Goal: Task Accomplishment & Management: Manage account settings

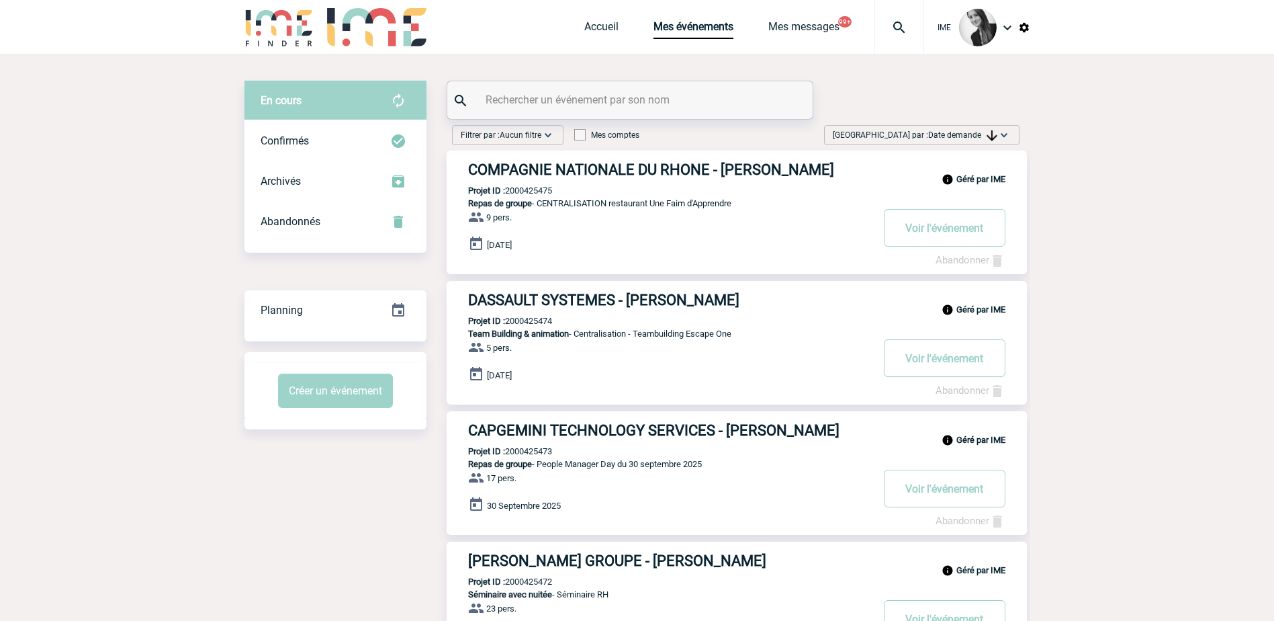
click at [952, 130] on span "Trier par : Date demande" at bounding box center [915, 134] width 165 height 13
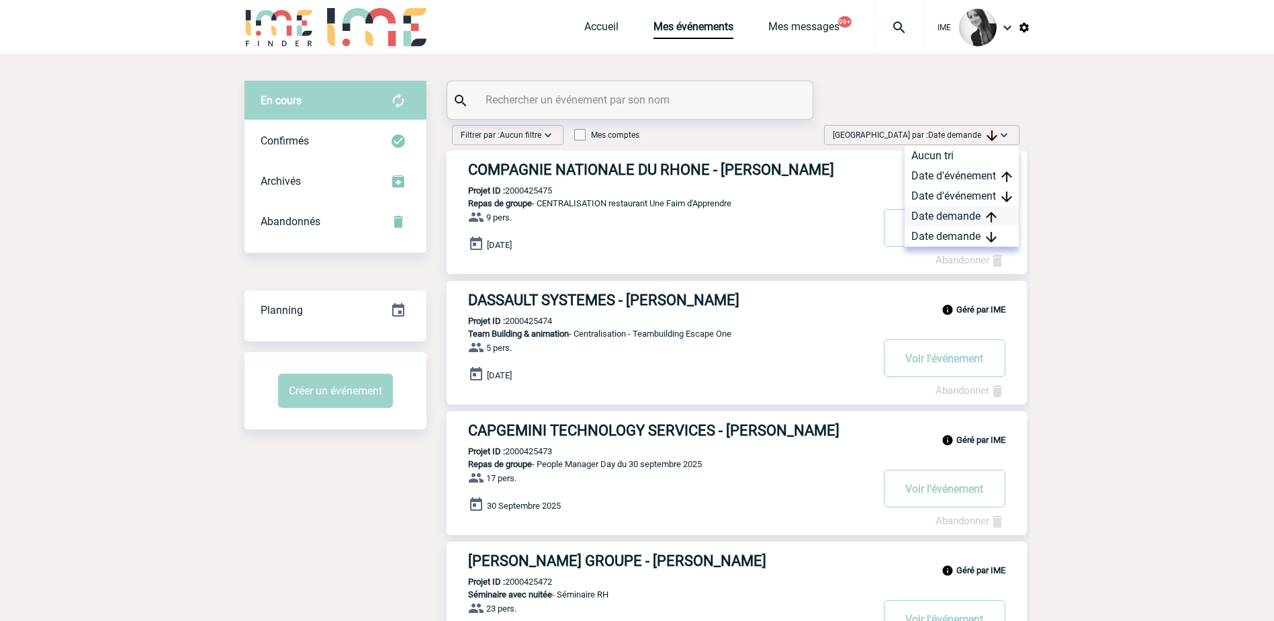
click at [941, 224] on div "Date demande" at bounding box center [962, 216] width 114 height 20
click at [939, 236] on div "Date demande" at bounding box center [962, 236] width 114 height 20
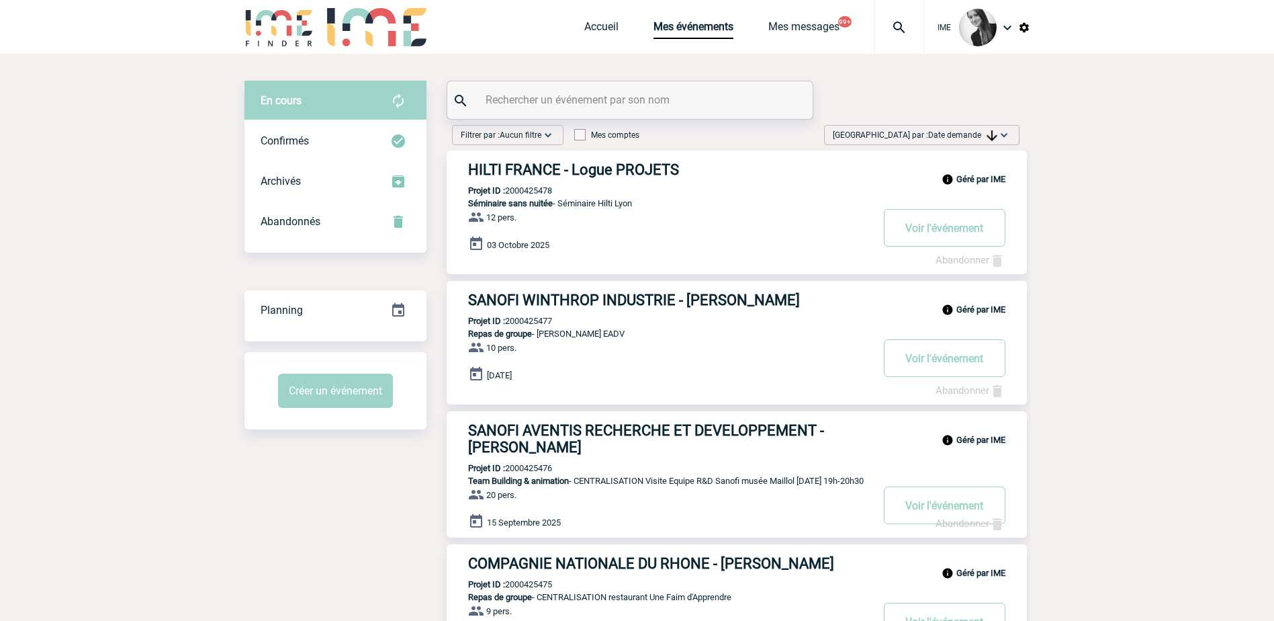
click at [976, 140] on span "Trier par : Date demande" at bounding box center [915, 134] width 165 height 13
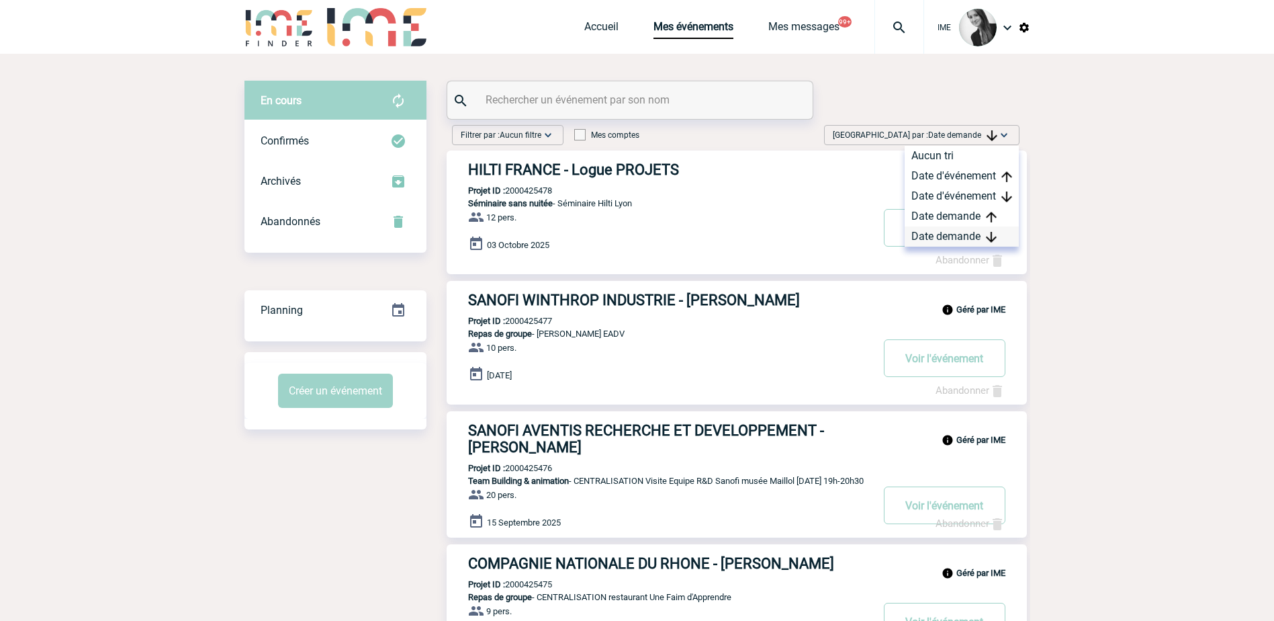
drag, startPoint x: 976, startPoint y: 140, endPoint x: 978, endPoint y: 234, distance: 94.7
click at [978, 234] on div "Date demande" at bounding box center [962, 236] width 114 height 20
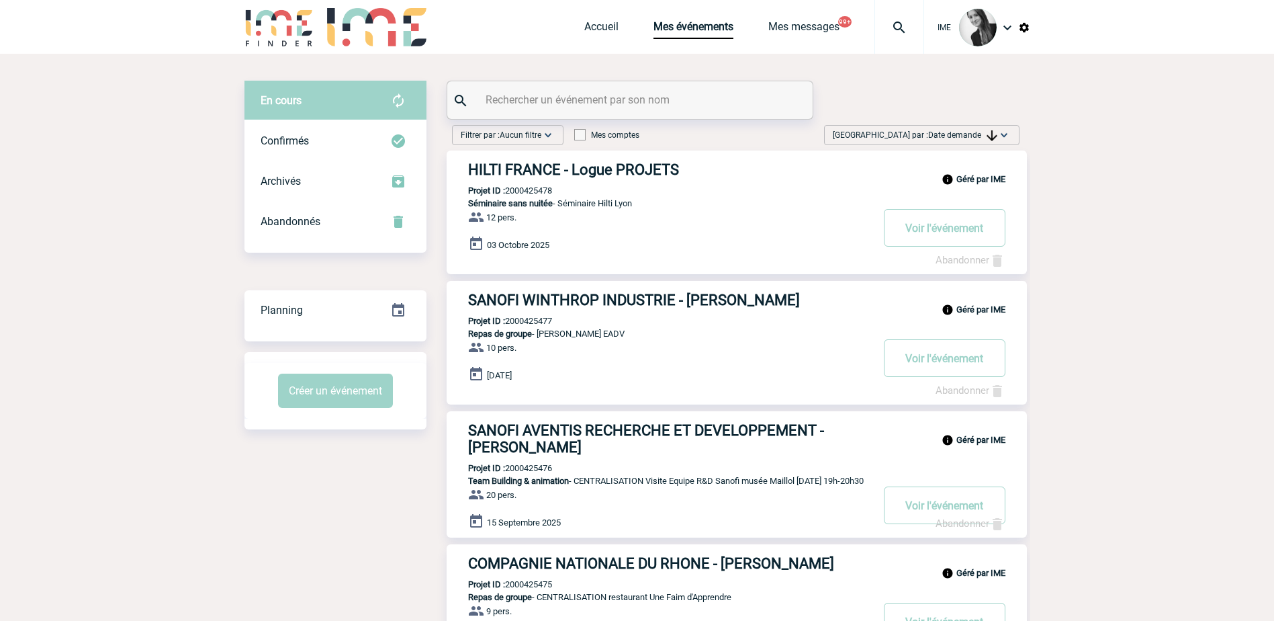
click at [964, 136] on span "Date demande" at bounding box center [962, 134] width 69 height 9
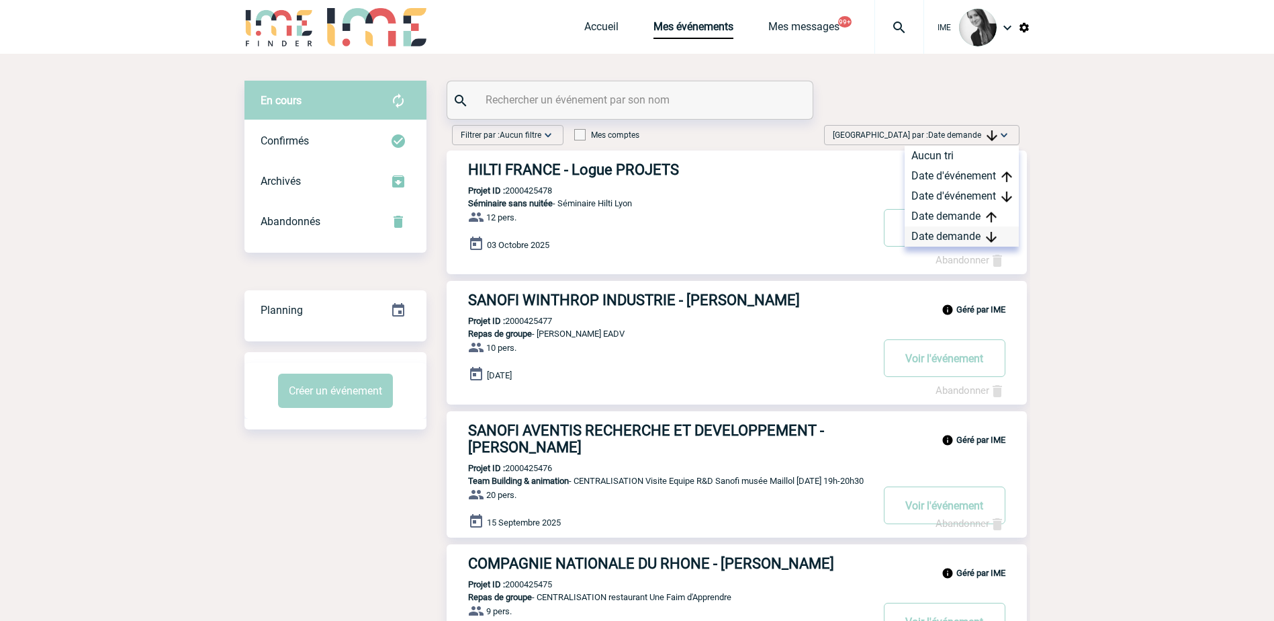
click at [936, 238] on div "Date demande" at bounding box center [962, 236] width 114 height 20
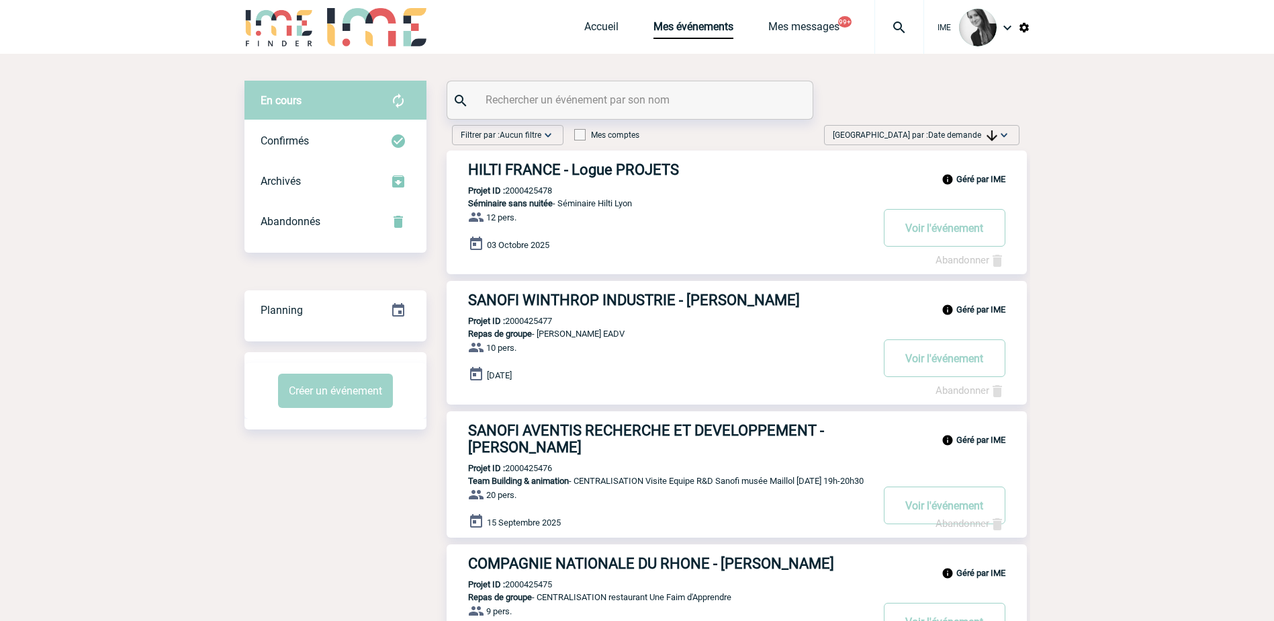
click at [986, 132] on img at bounding box center [991, 135] width 11 height 11
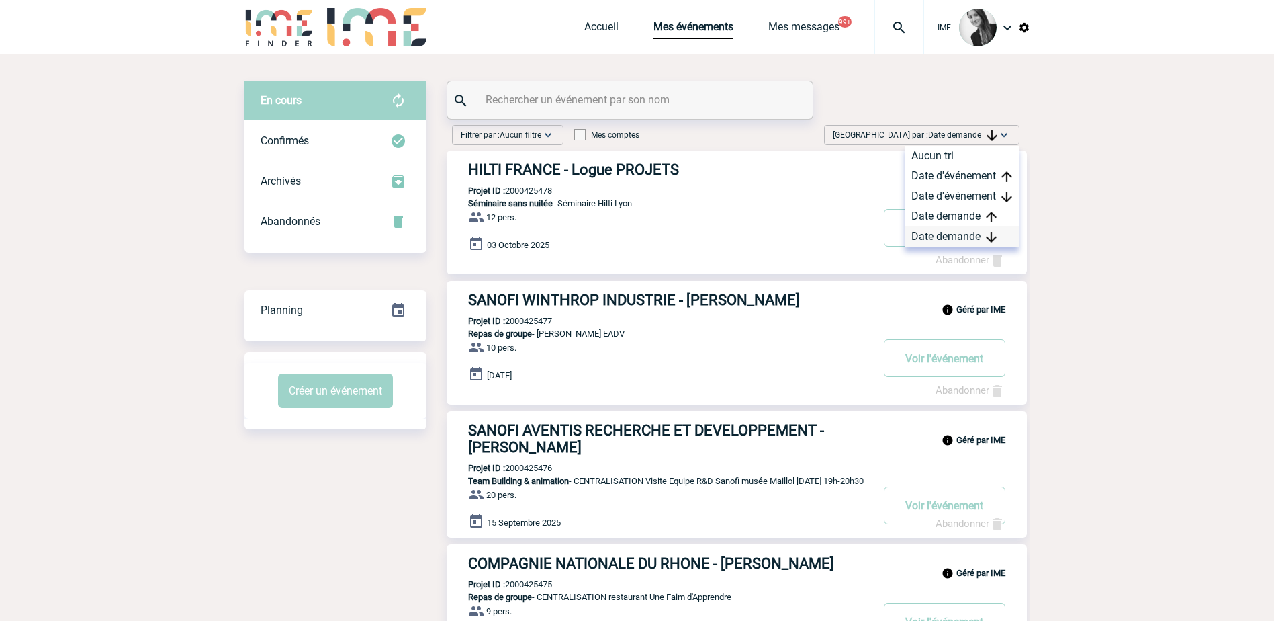
click at [965, 235] on div "Date demande" at bounding box center [962, 236] width 114 height 20
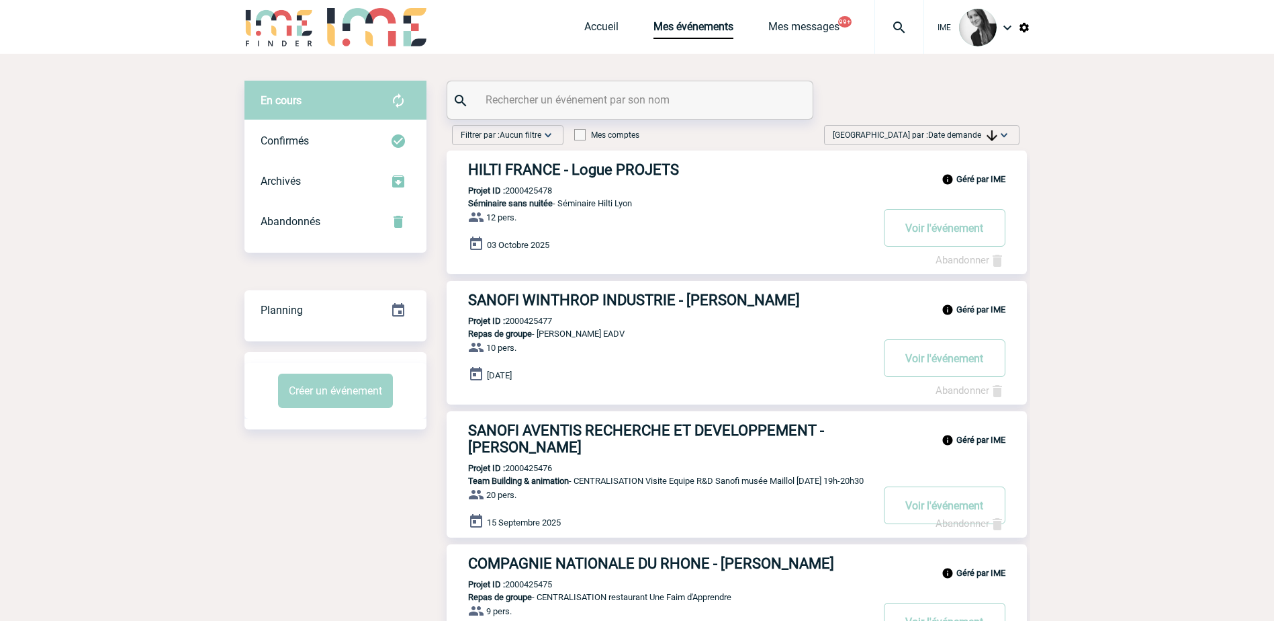
drag, startPoint x: 972, startPoint y: 138, endPoint x: 974, endPoint y: 173, distance: 34.9
click at [972, 138] on span "Date demande" at bounding box center [962, 134] width 69 height 9
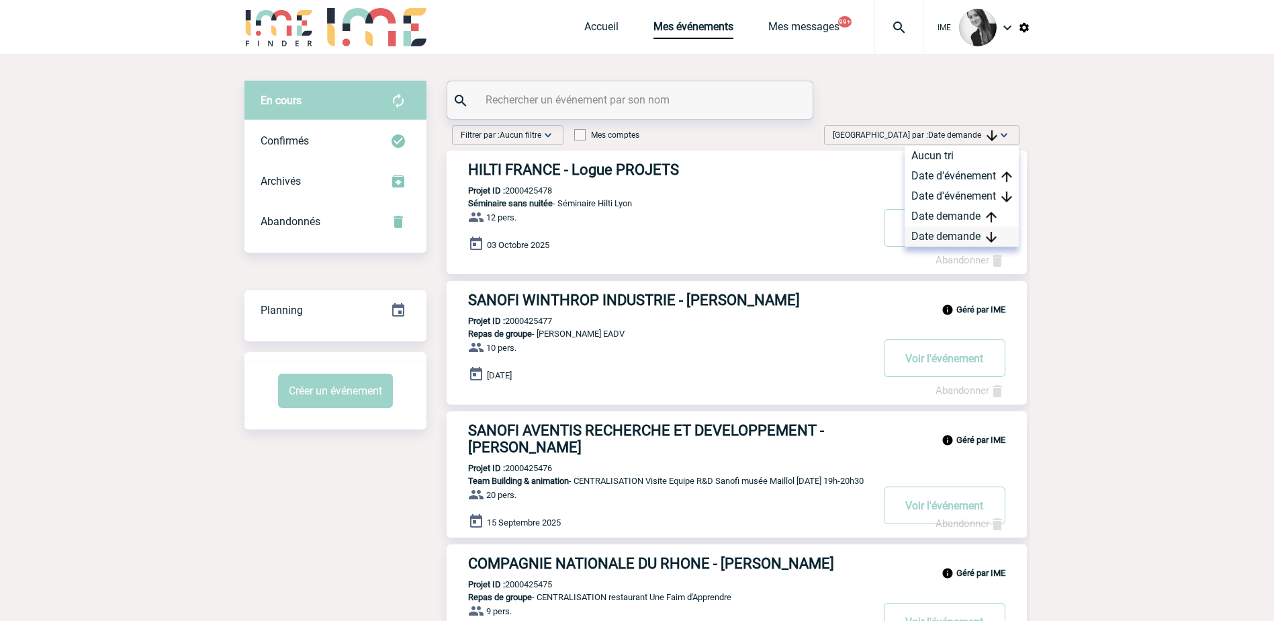
click at [948, 237] on div "Date demande" at bounding box center [962, 236] width 114 height 20
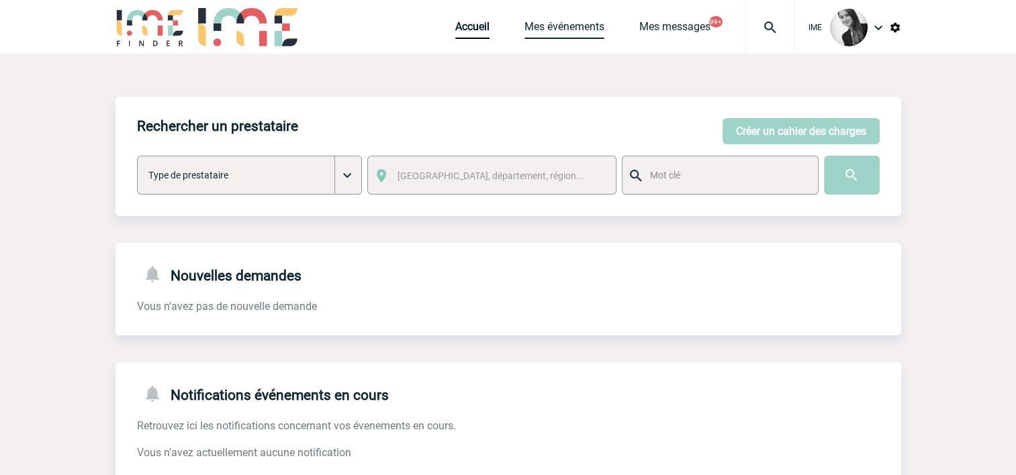
click at [549, 21] on link "Mes événements" at bounding box center [564, 29] width 80 height 19
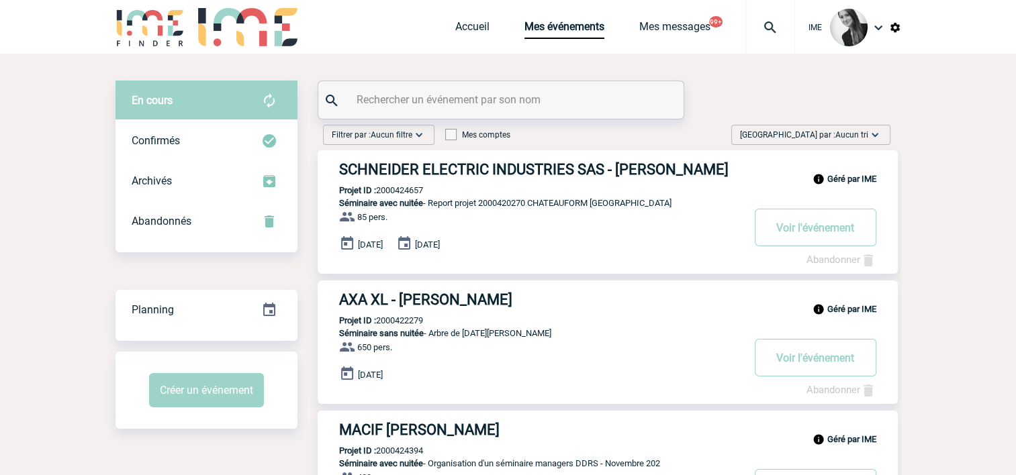
click at [869, 135] on img at bounding box center [874, 134] width 13 height 13
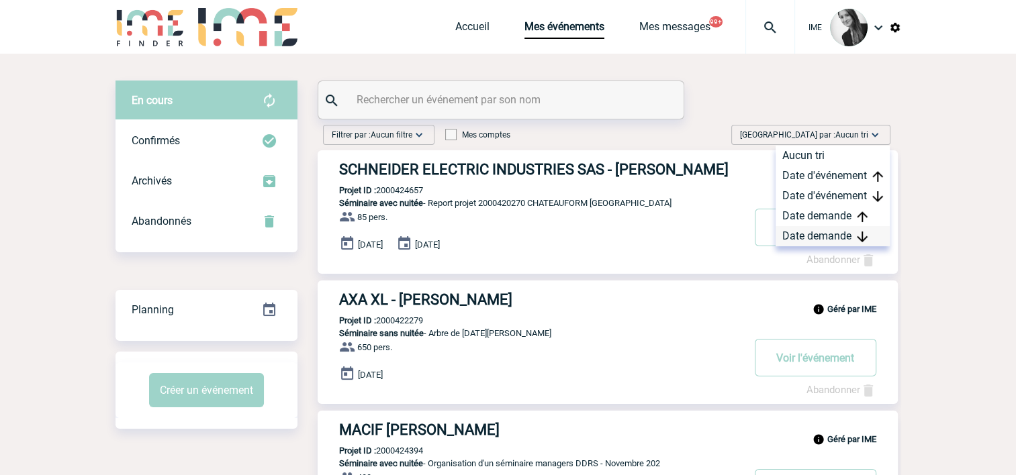
click at [824, 238] on div "Date demande" at bounding box center [833, 236] width 114 height 20
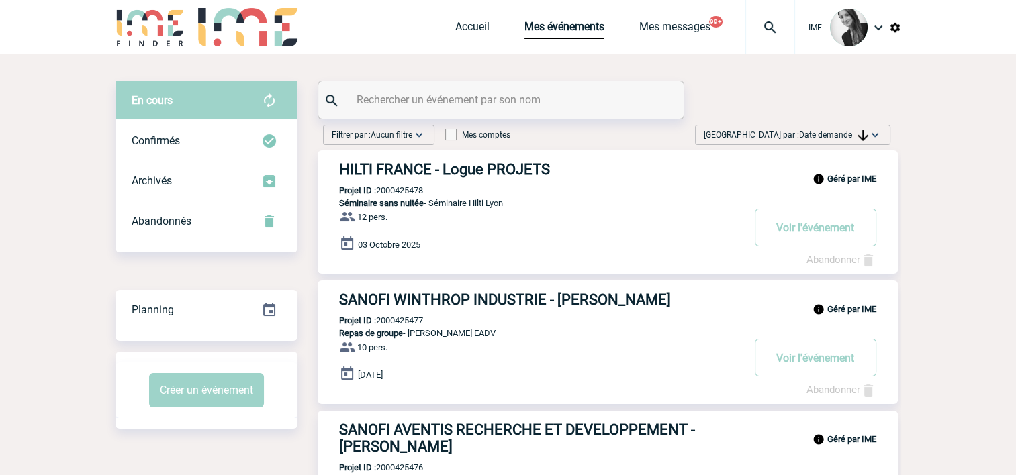
click at [878, 137] on img at bounding box center [874, 134] width 13 height 13
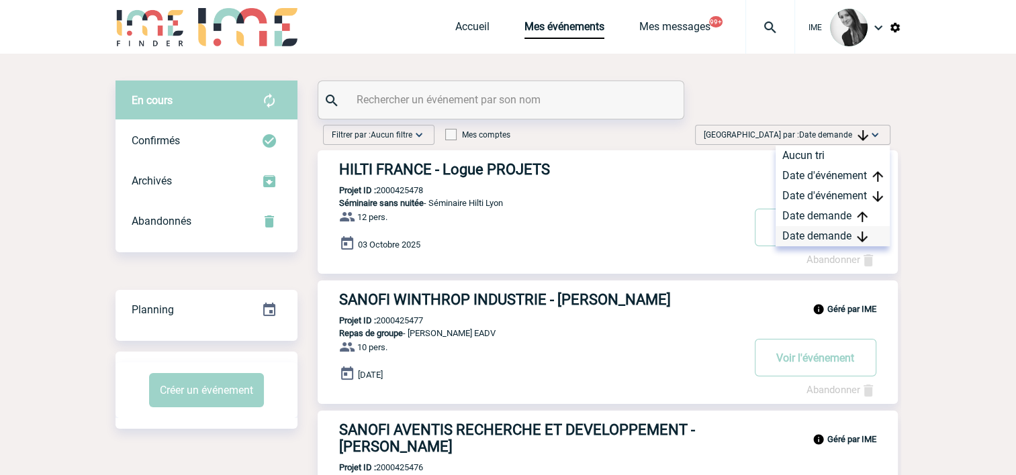
click at [833, 234] on div "Date demande" at bounding box center [833, 236] width 114 height 20
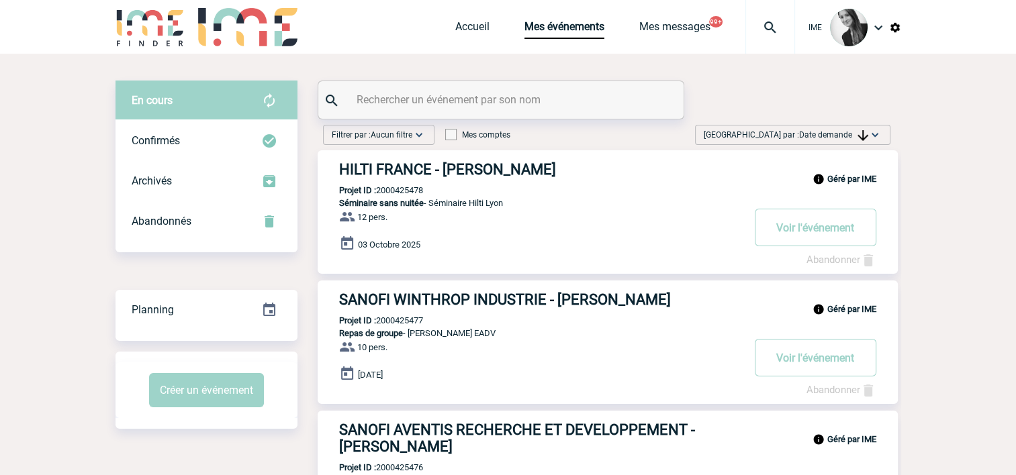
click at [841, 125] on div "Trier par : Date demande Aucun tri Date d'événement Date d'événement Date deman…" at bounding box center [792, 135] width 195 height 20
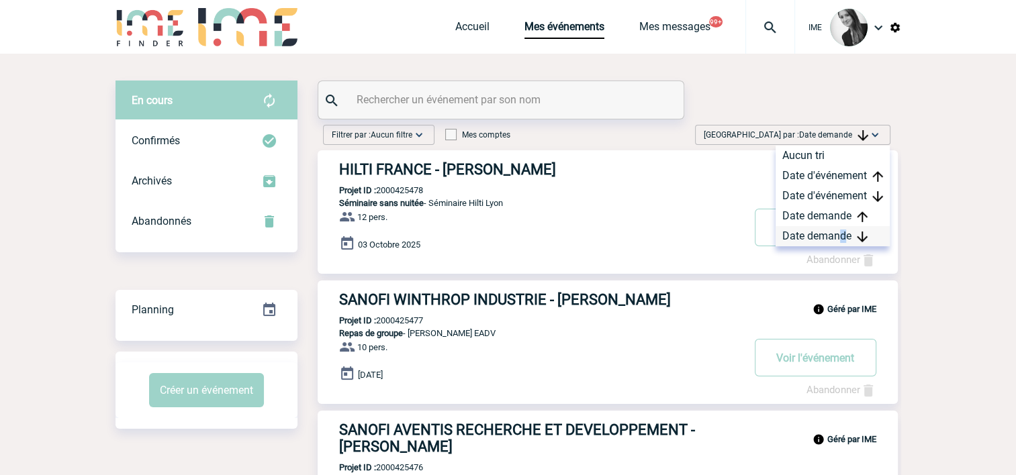
click at [843, 240] on div "Date demande" at bounding box center [833, 236] width 114 height 20
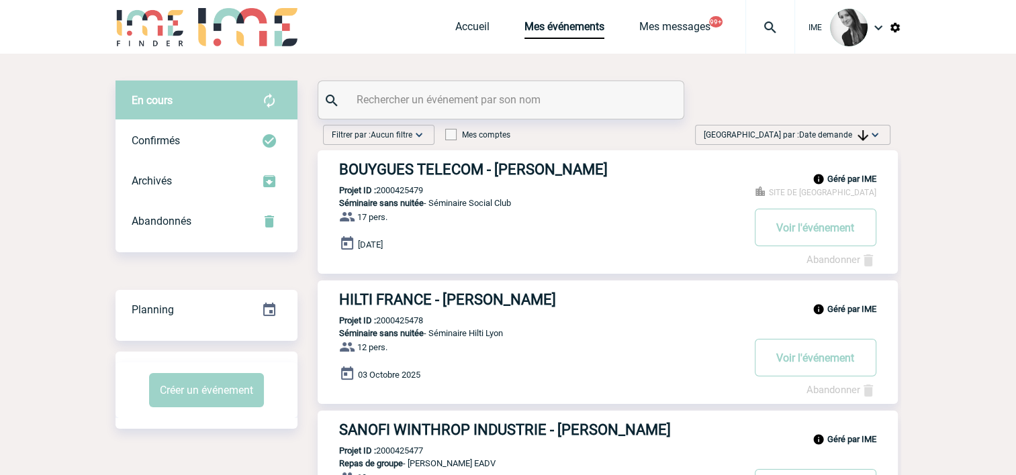
drag, startPoint x: 843, startPoint y: 240, endPoint x: 941, endPoint y: 303, distance: 116.2
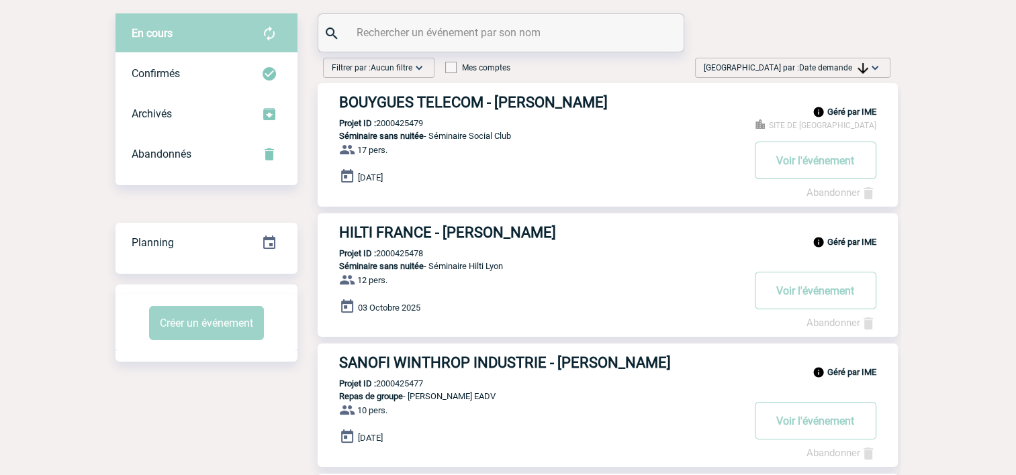
click at [813, 59] on div "Trier par : Date demande Aucun tri Date d'événement Date d'événement Date deman…" at bounding box center [792, 68] width 195 height 20
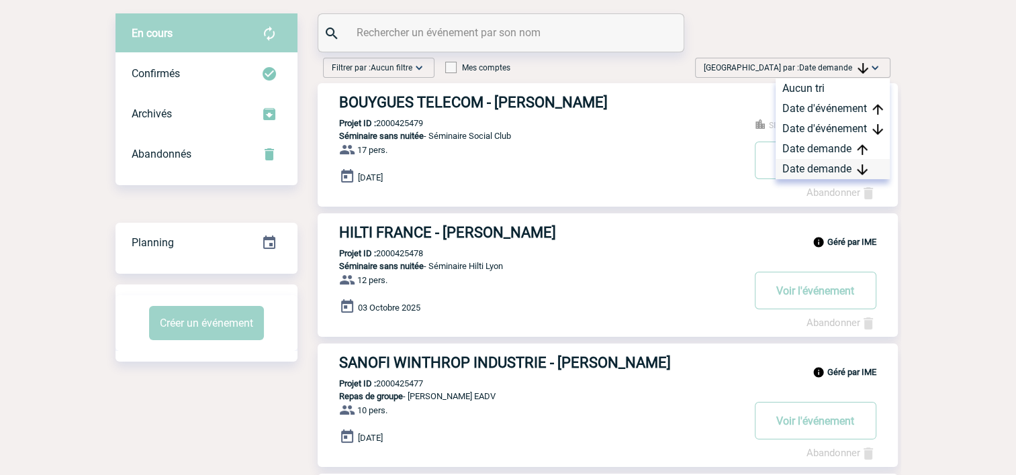
drag, startPoint x: 813, startPoint y: 59, endPoint x: 812, endPoint y: 164, distance: 104.8
click at [812, 164] on div "Date demande" at bounding box center [833, 169] width 114 height 20
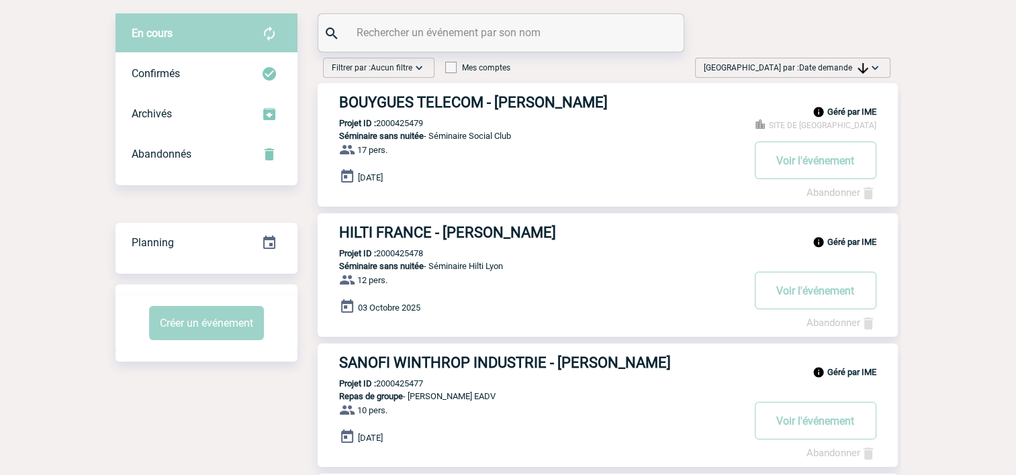
click at [882, 70] on div "Trier par : Date demande Aucun tri Date d'événement Date d'événement Date deman…" at bounding box center [792, 68] width 195 height 20
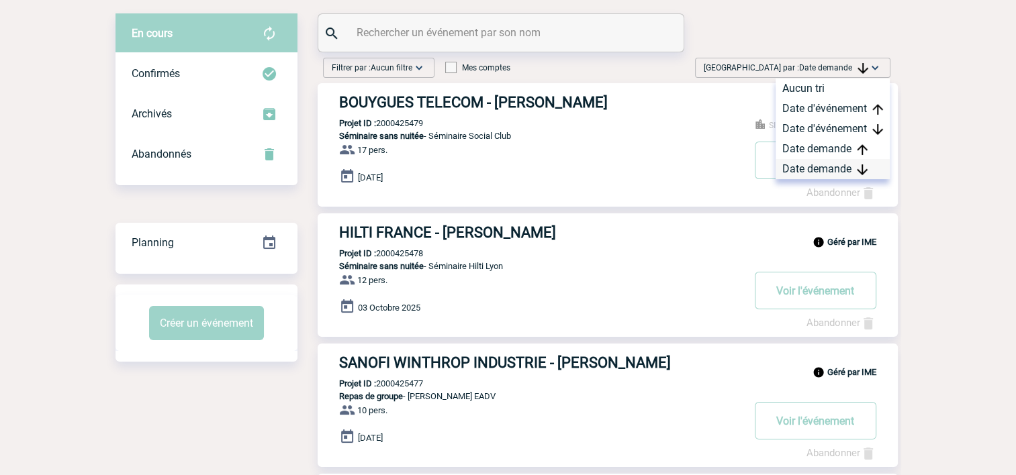
click at [851, 169] on div "Date demande" at bounding box center [833, 169] width 114 height 20
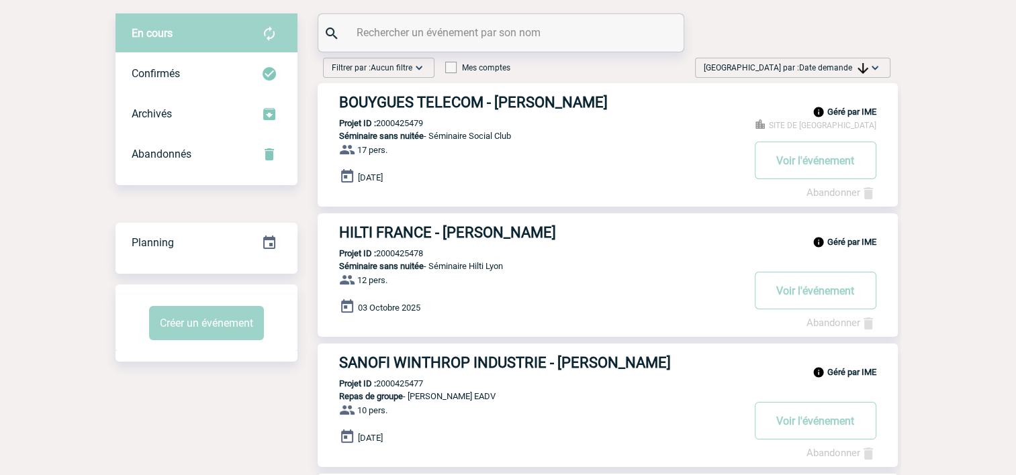
click at [811, 63] on span "Date demande" at bounding box center [833, 67] width 69 height 9
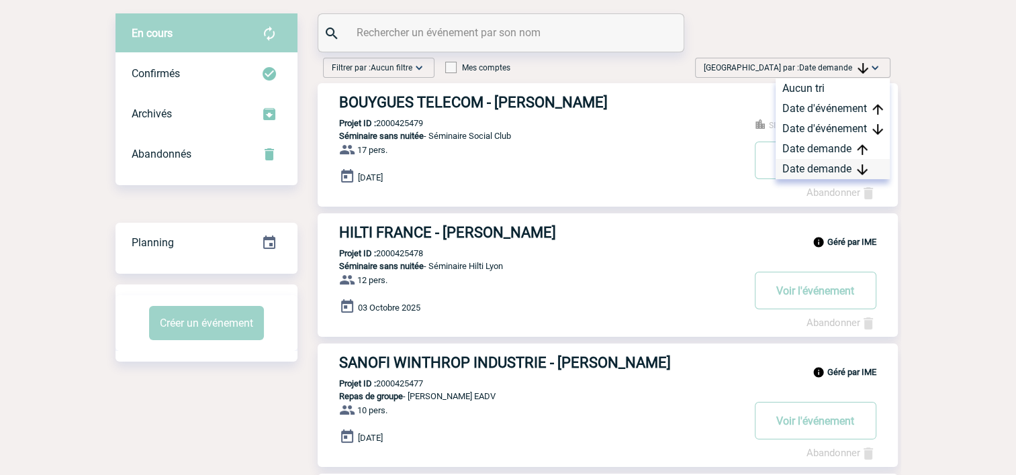
click at [800, 169] on div "Date demande" at bounding box center [833, 169] width 114 height 20
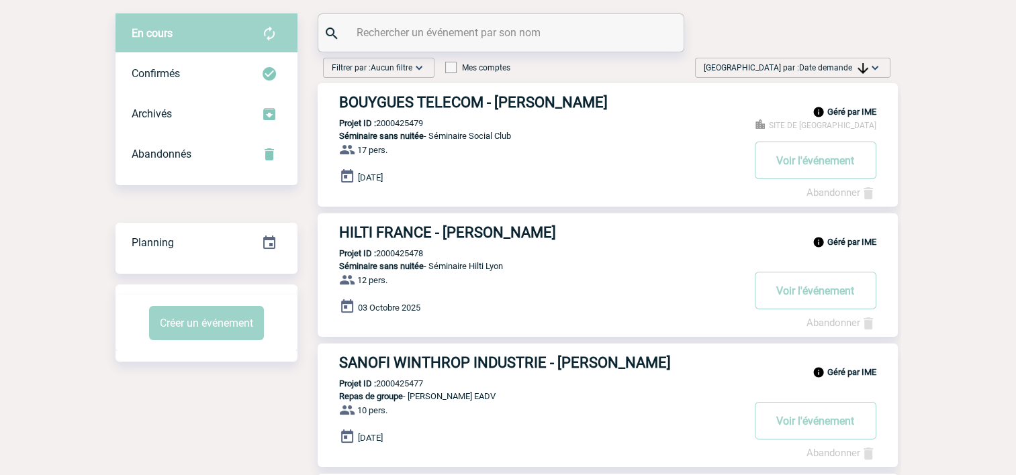
click at [853, 68] on span "Date demande" at bounding box center [833, 67] width 69 height 9
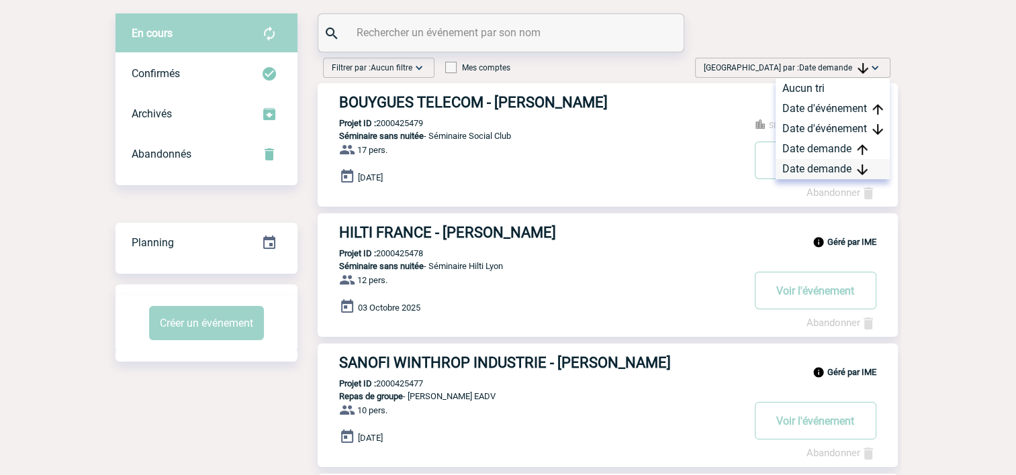
click at [831, 169] on div "Date demande" at bounding box center [833, 169] width 114 height 20
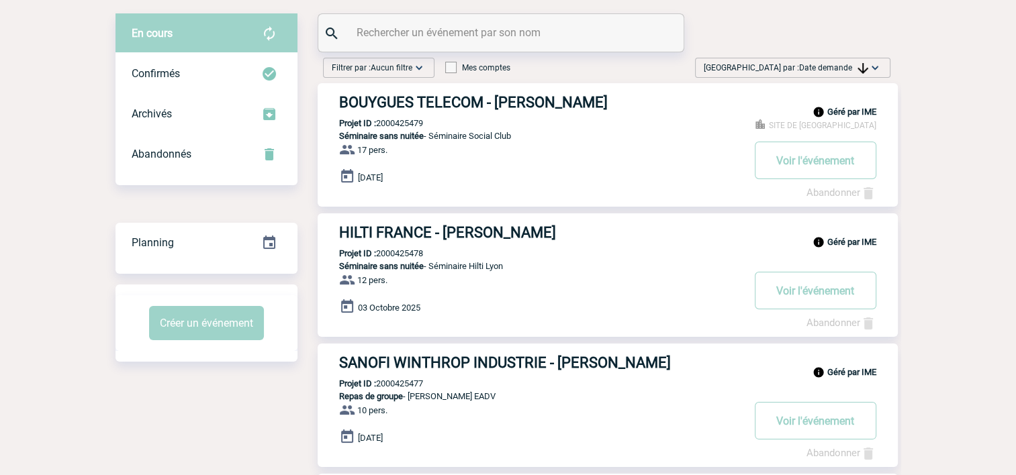
click at [858, 67] on img at bounding box center [863, 68] width 11 height 11
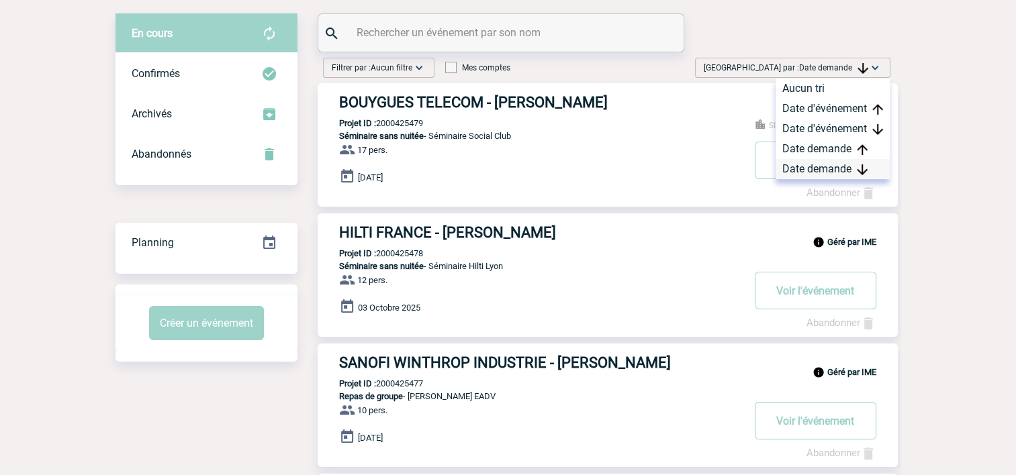
click at [834, 164] on div "Date demande" at bounding box center [833, 169] width 114 height 20
